Goal: Find contact information: Find contact information

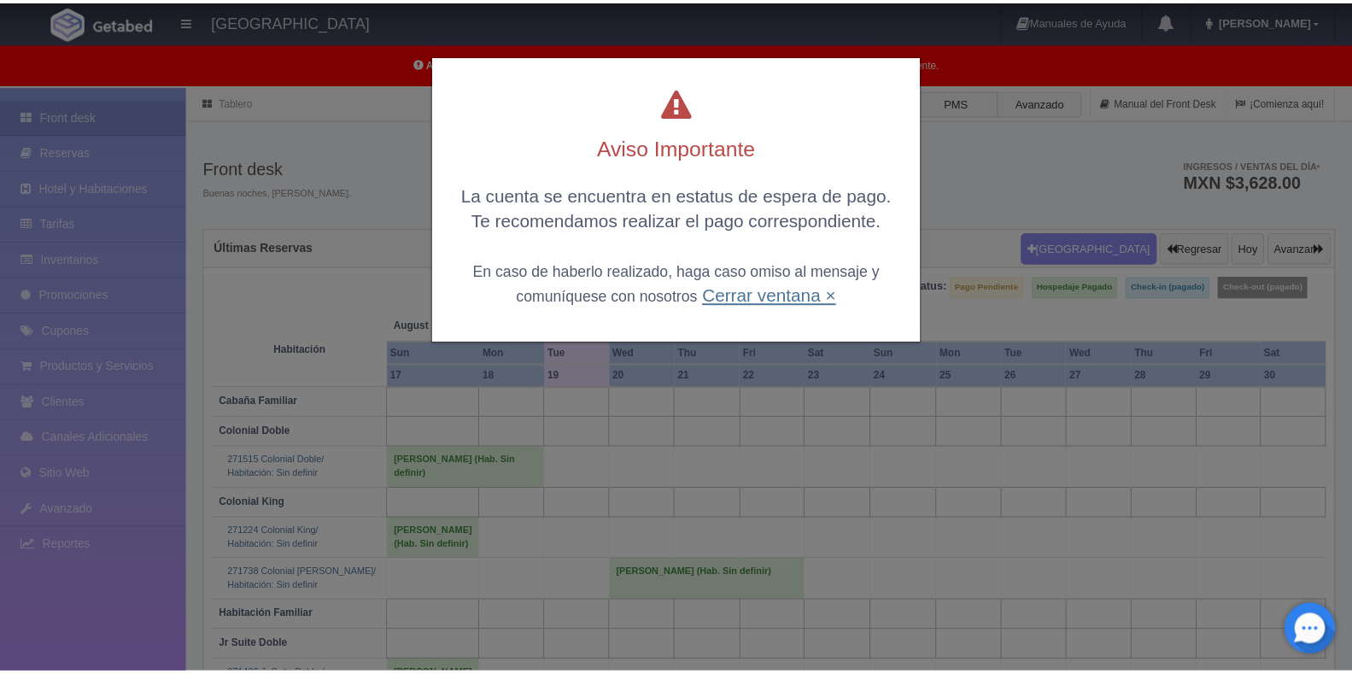
scroll to position [231, 0]
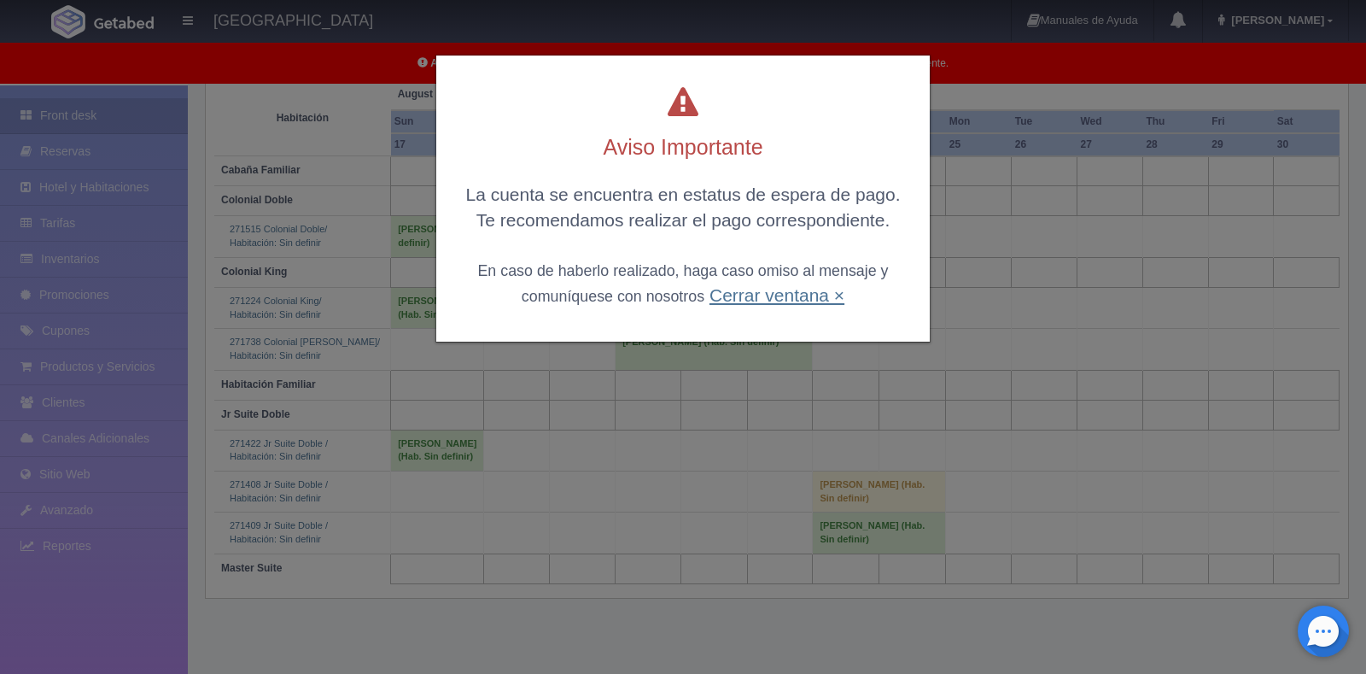
click at [769, 291] on link "Cerrar ventana ×" at bounding box center [777, 295] width 135 height 20
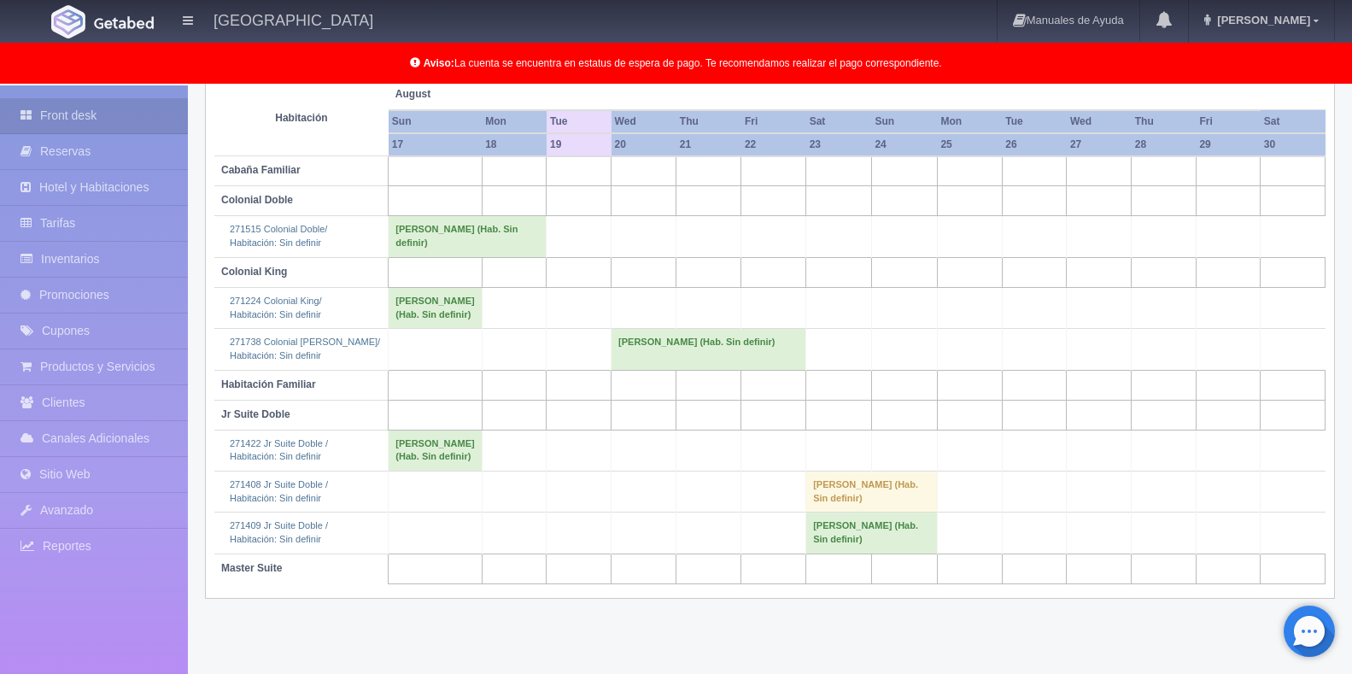
click at [838, 553] on td "[PERSON_NAME] (Hab. Sin definir)" at bounding box center [871, 532] width 131 height 41
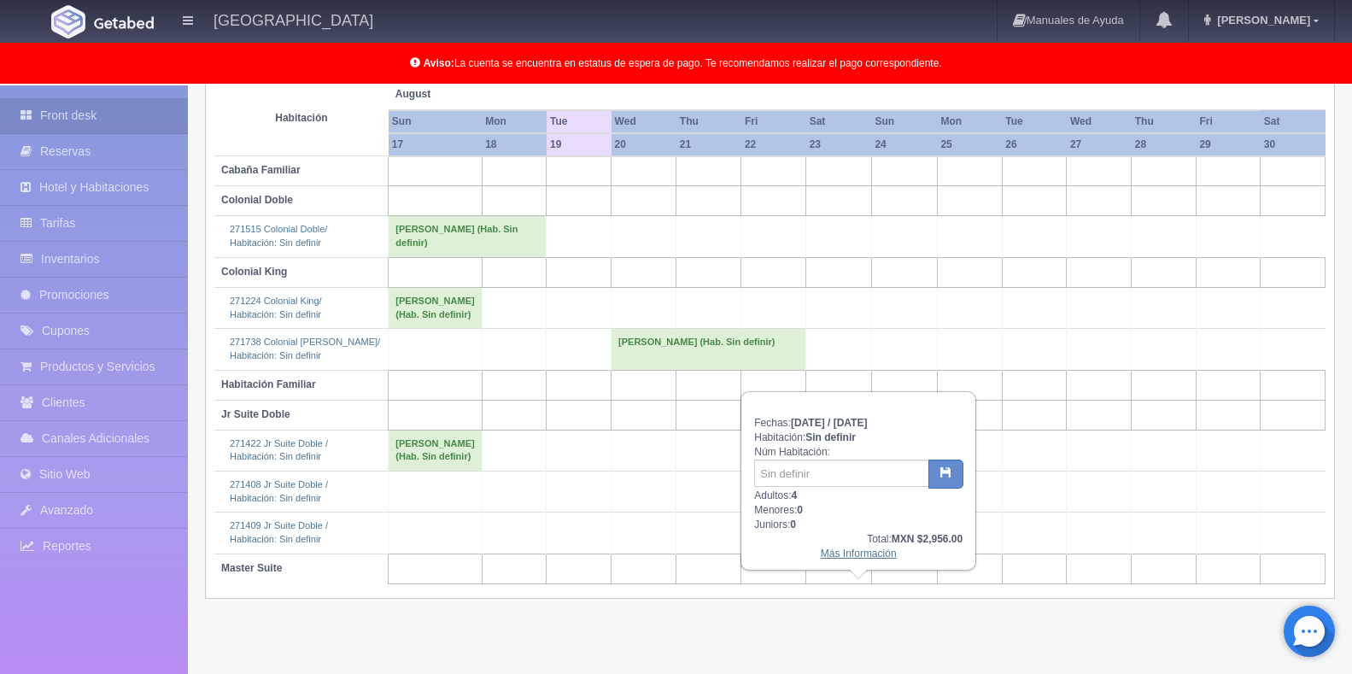
click at [833, 551] on link "Más Información" at bounding box center [859, 553] width 76 height 12
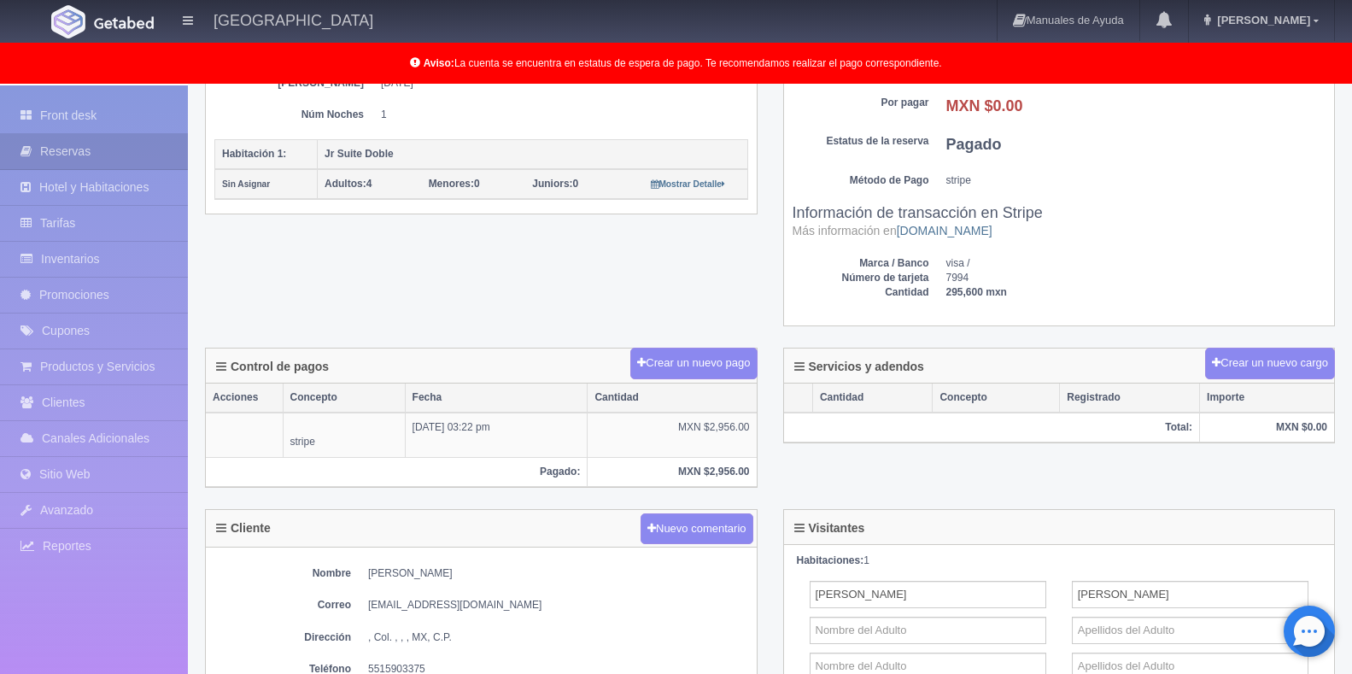
scroll to position [598, 0]
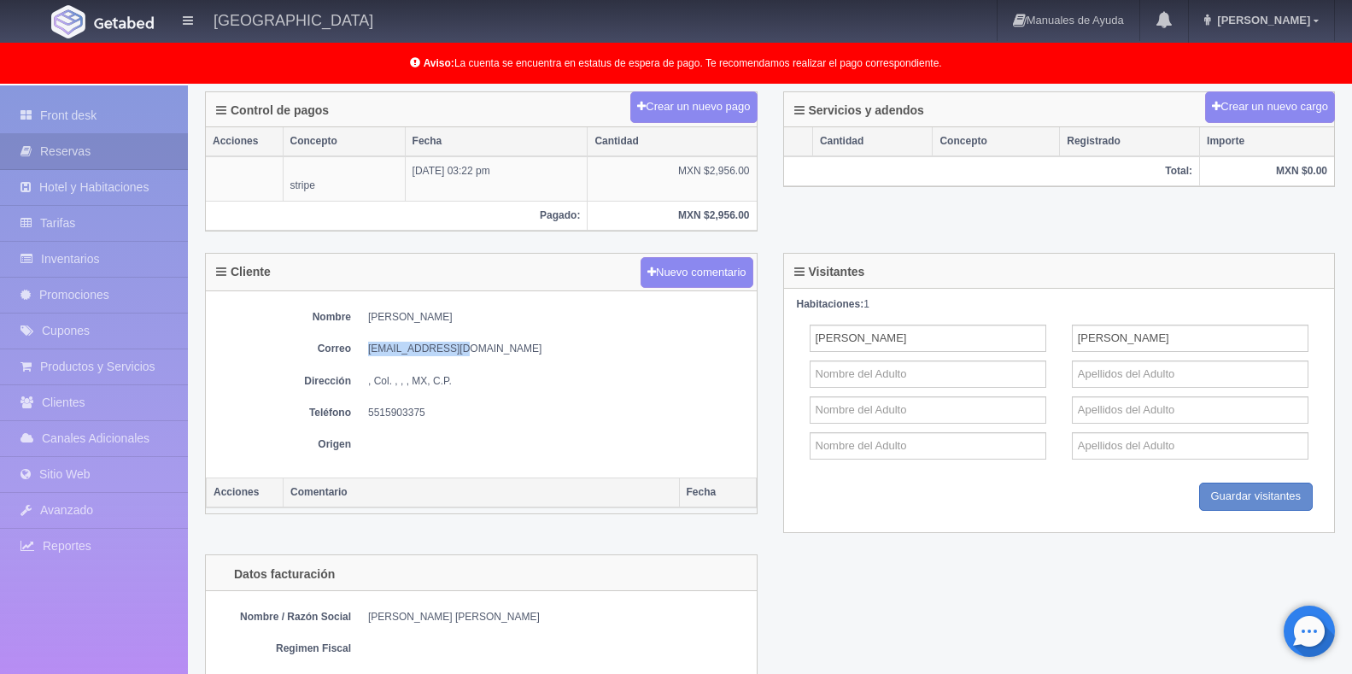
drag, startPoint x: 476, startPoint y: 342, endPoint x: 369, endPoint y: 347, distance: 107.7
click at [369, 347] on dd "[EMAIL_ADDRESS][DOMAIN_NAME]" at bounding box center [558, 349] width 380 height 15
copy dd "[EMAIL_ADDRESS][DOMAIN_NAME]"
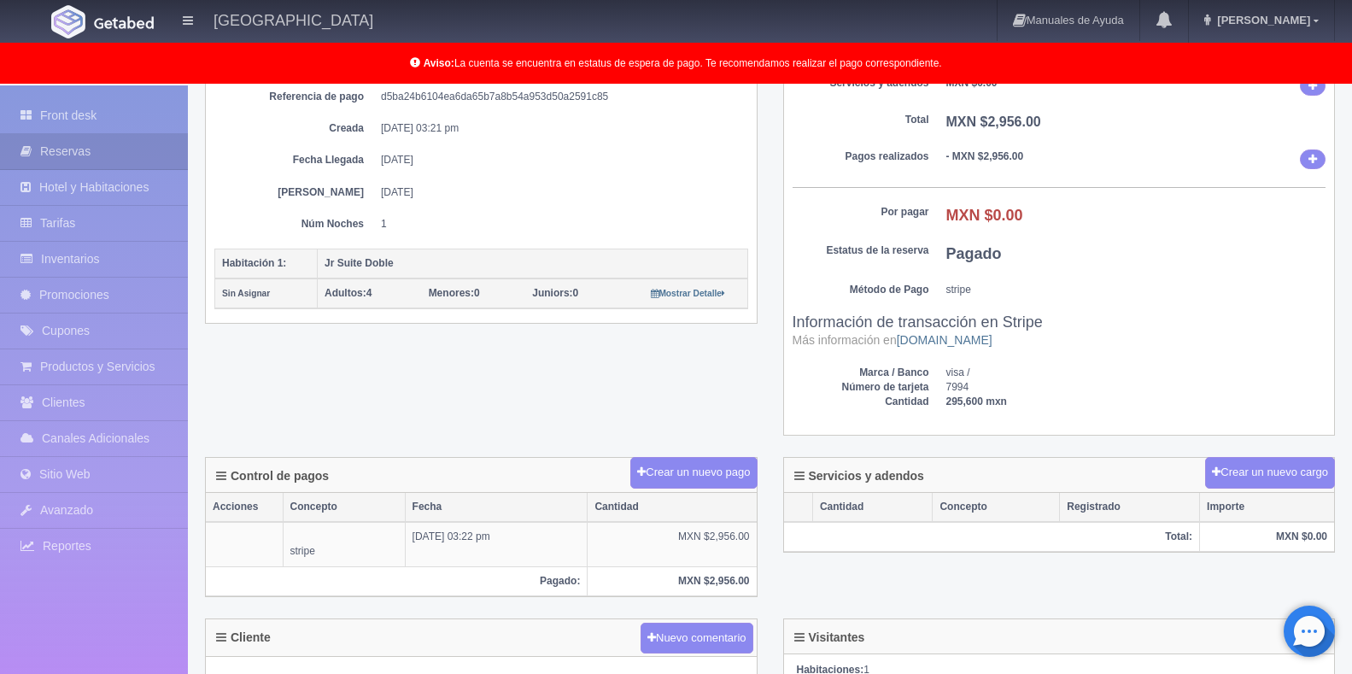
scroll to position [0, 0]
